Goal: Check status

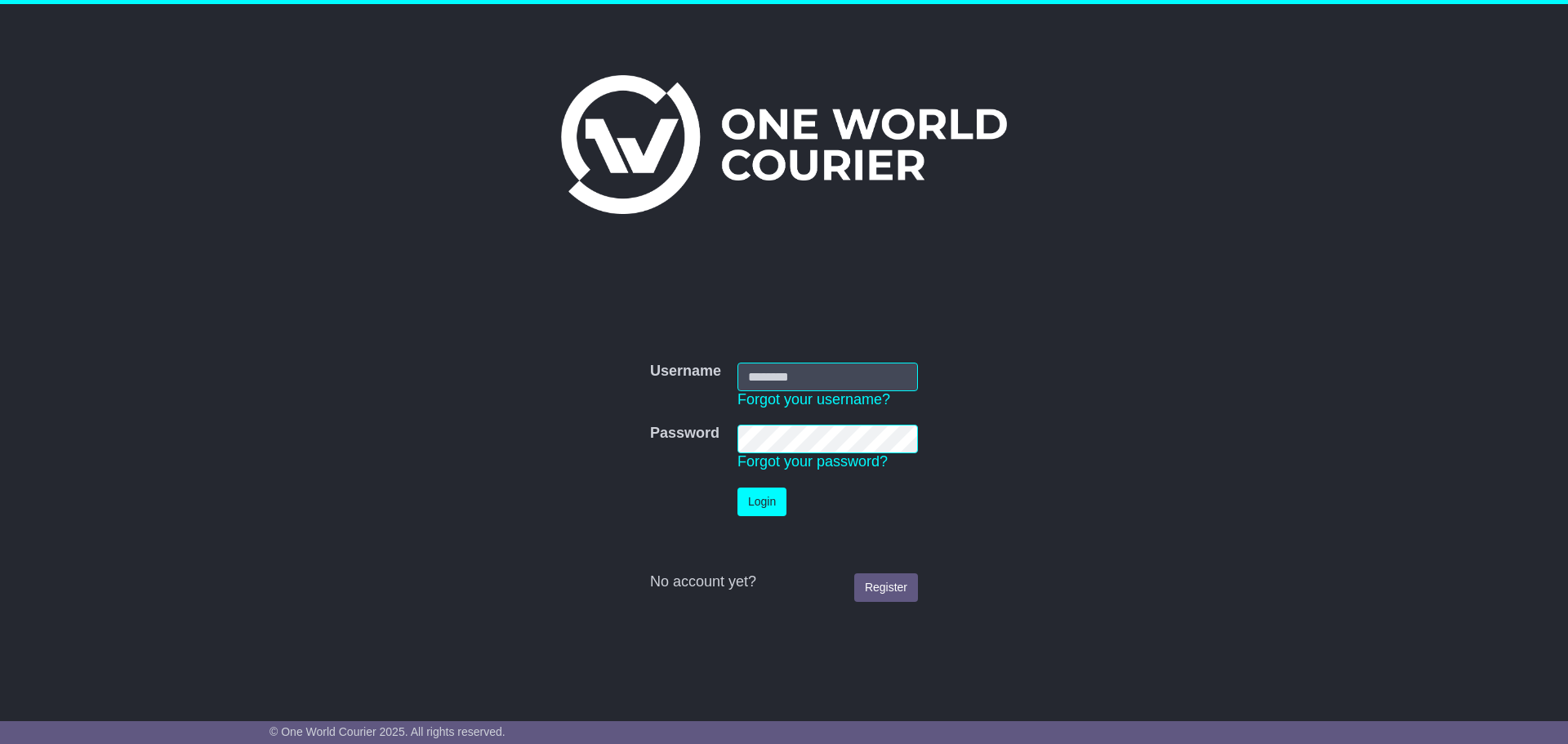
type input "**********"
click at [759, 497] on button "Login" at bounding box center [761, 501] width 49 height 29
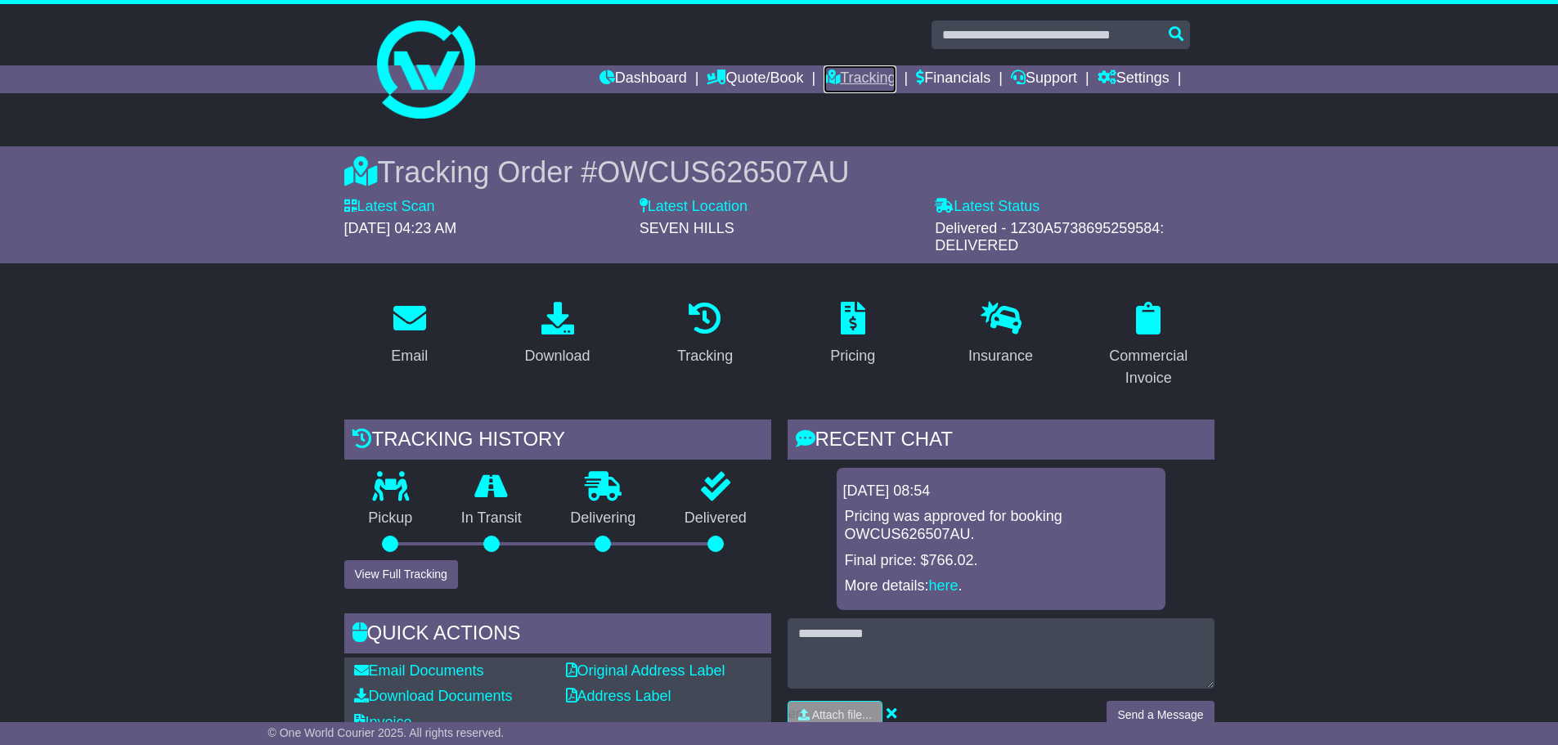
click at [858, 77] on link "Tracking" at bounding box center [859, 79] width 72 height 28
